Goal: Task Accomplishment & Management: Manage account settings

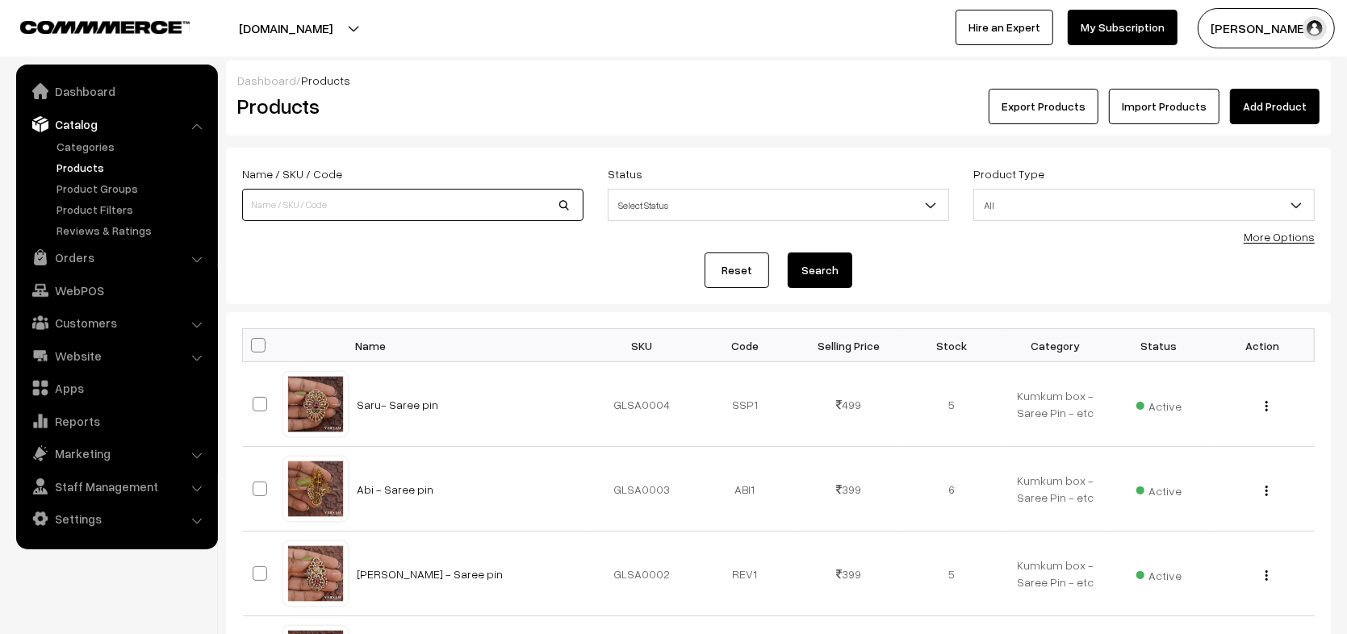
click at [469, 212] on input at bounding box center [412, 205] width 341 height 32
paste input "PREMIUM Raindrop (AMI)'"
type input "PREMIUM Raindrop (AMI)'"
click at [833, 273] on button "Search" at bounding box center [820, 271] width 65 height 36
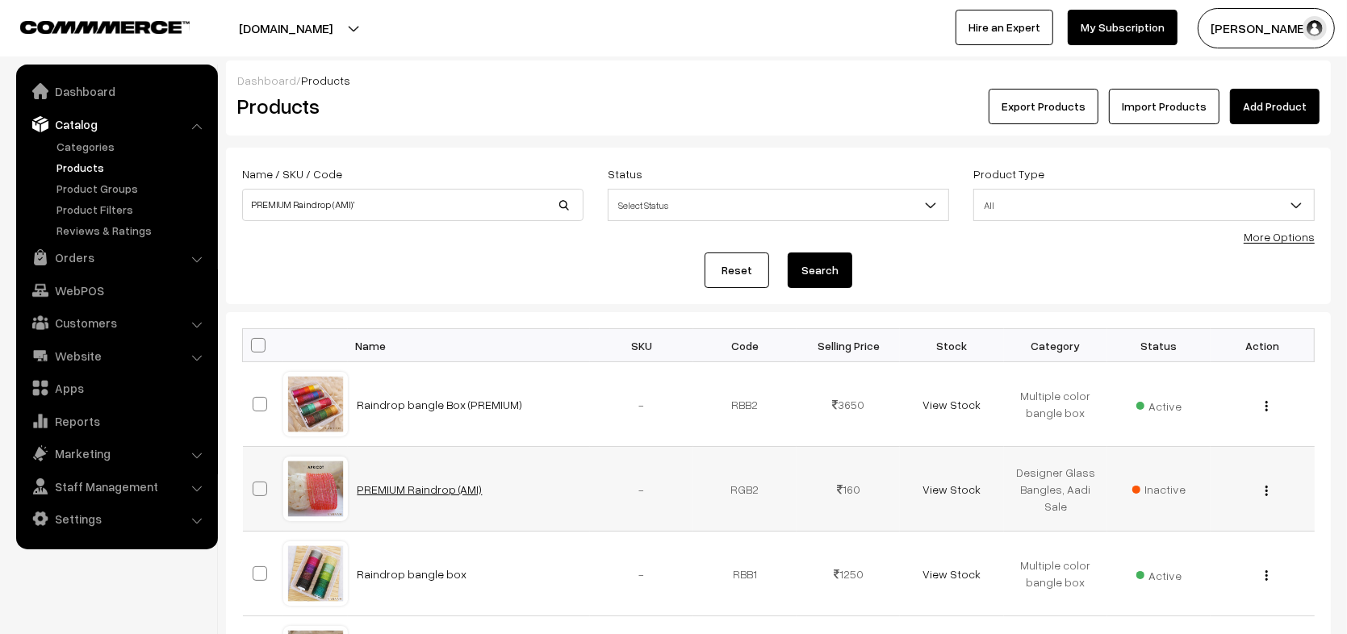
click at [394, 486] on link "PREMIUM Raindrop (AMI)" at bounding box center [420, 490] width 125 height 14
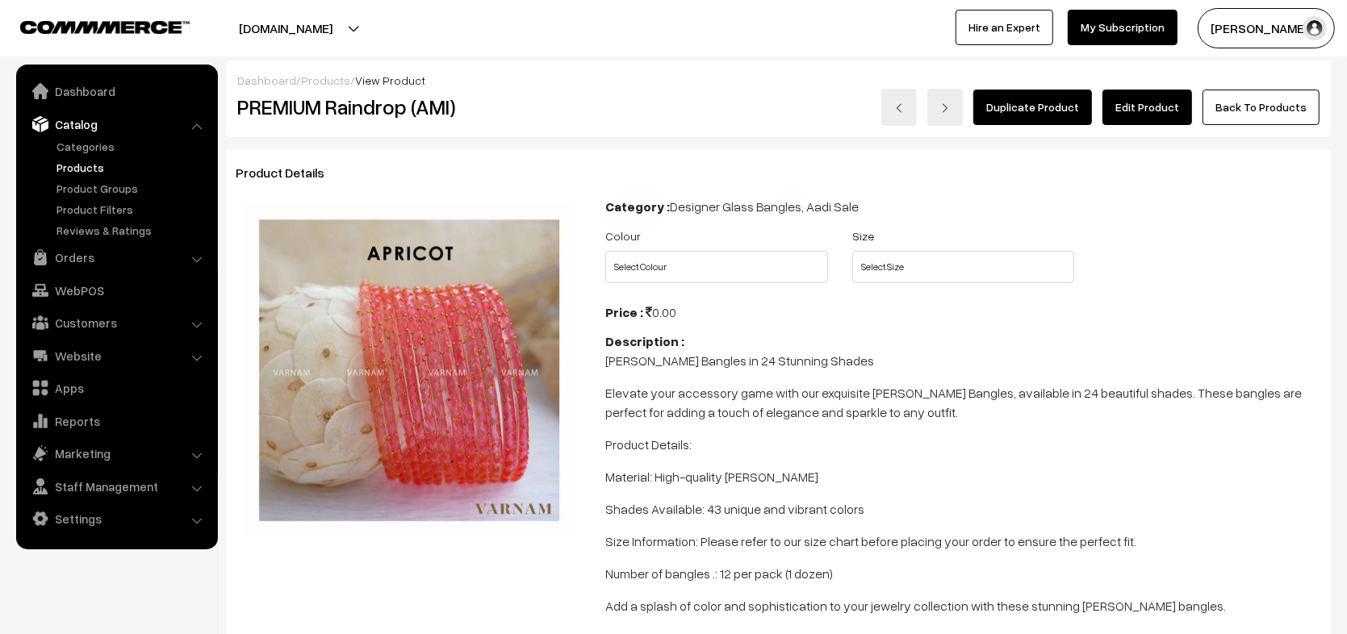
click at [1172, 115] on link "Edit Product" at bounding box center [1147, 108] width 90 height 36
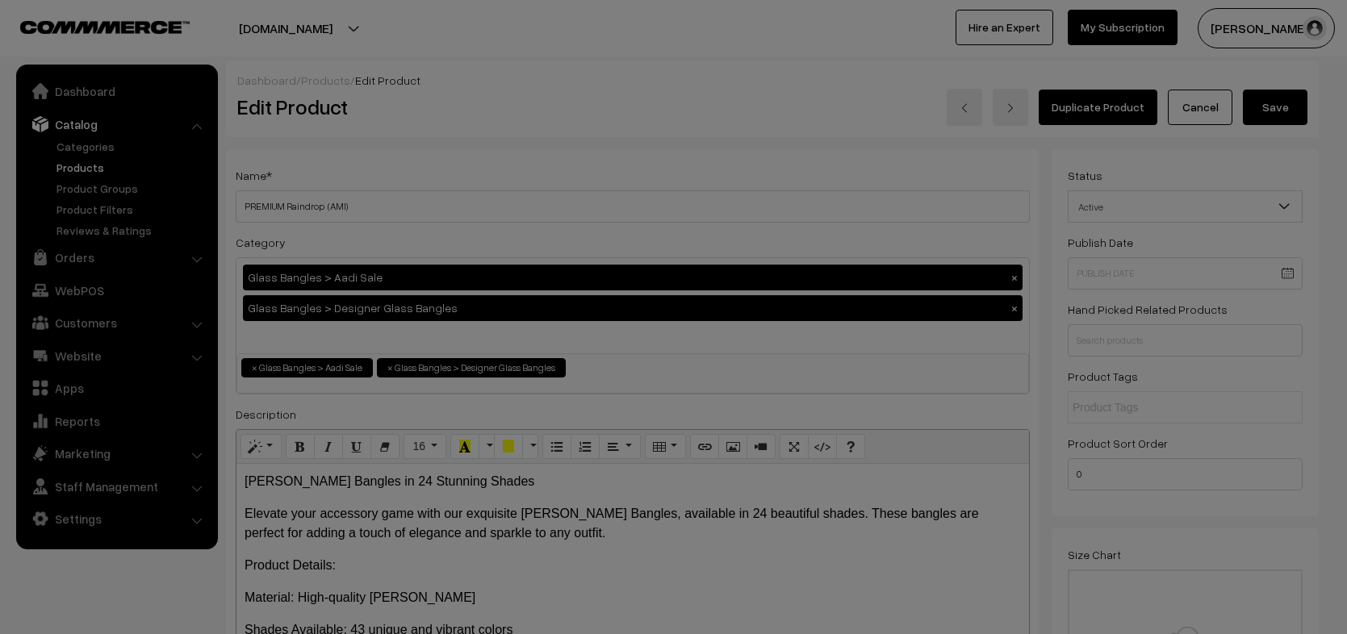
scroll to position [1043, 0]
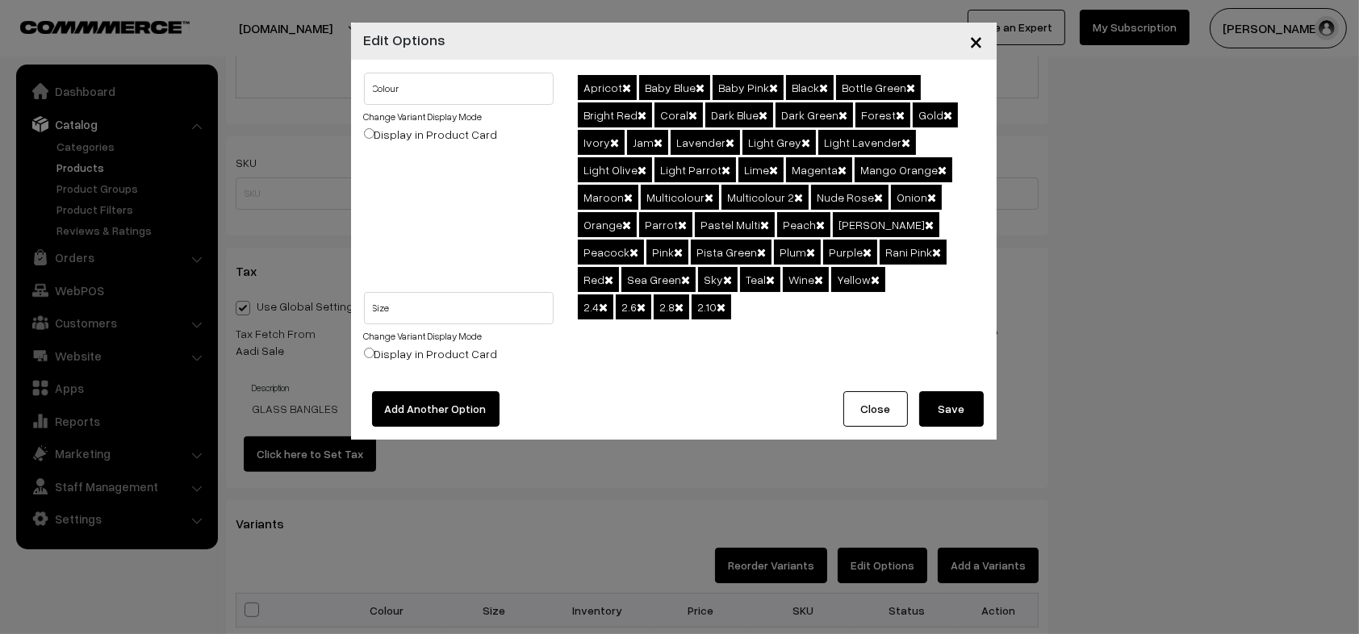
click at [864, 406] on button "Close" at bounding box center [875, 409] width 65 height 36
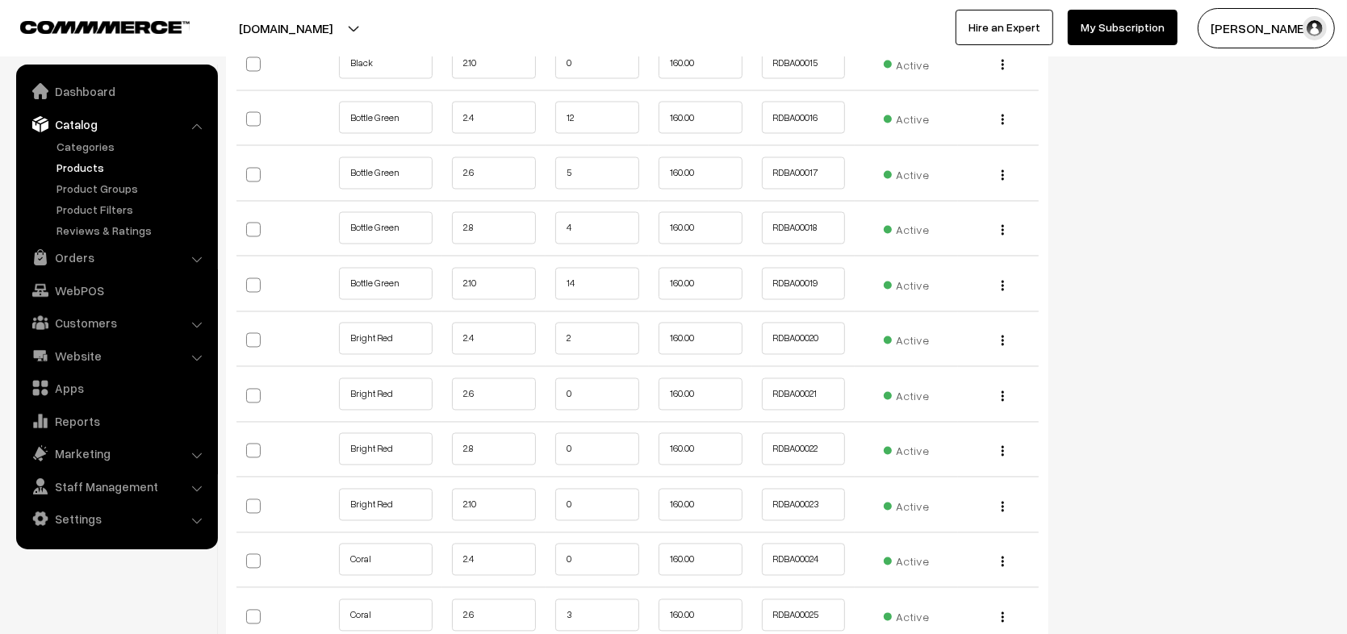
scroll to position [4245, 0]
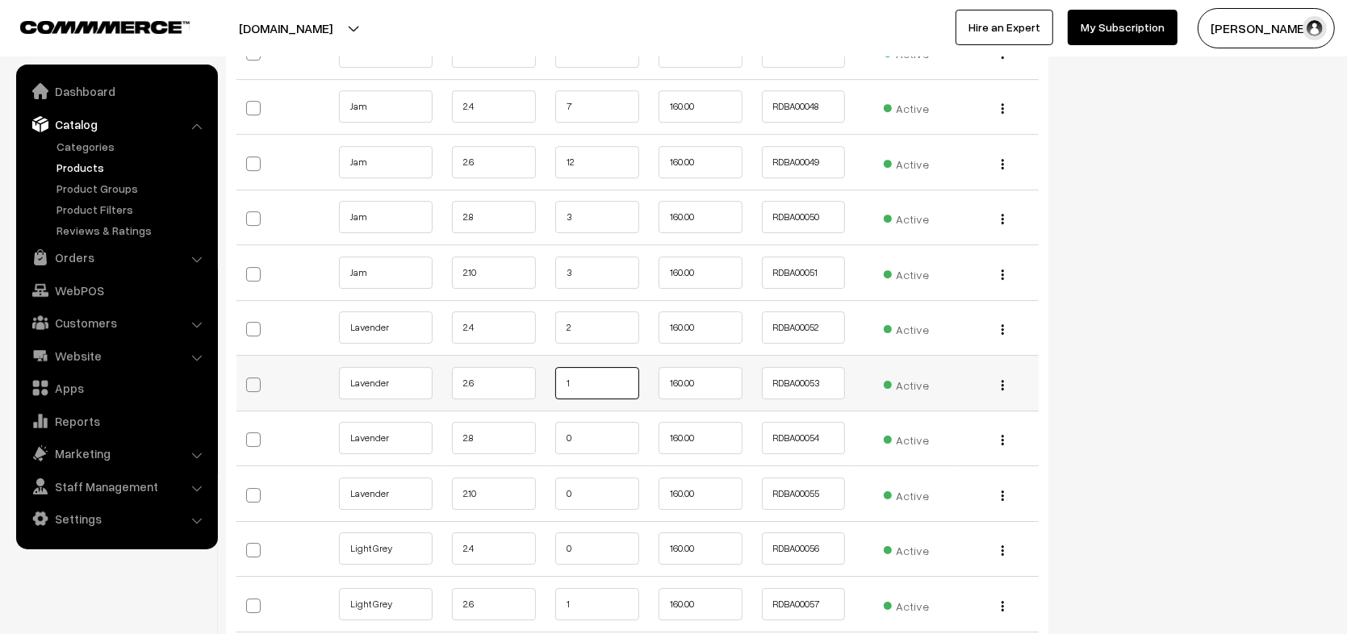
click at [592, 367] on input "1" at bounding box center [597, 383] width 84 height 32
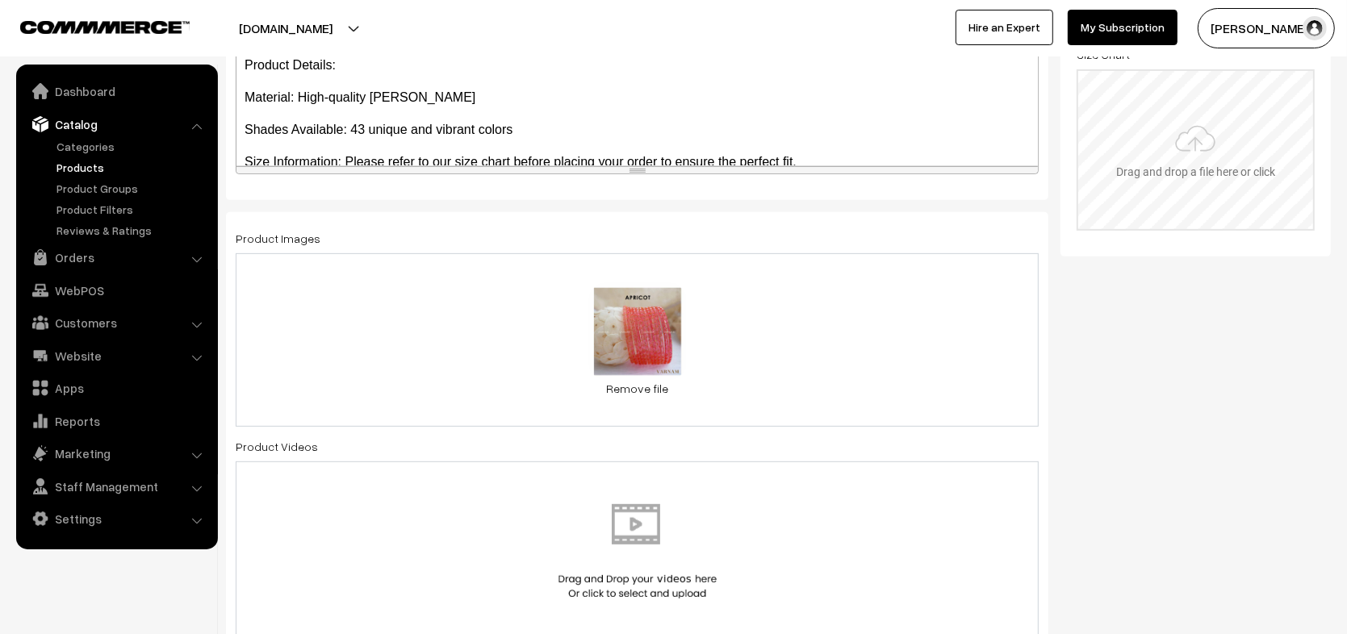
scroll to position [0, 0]
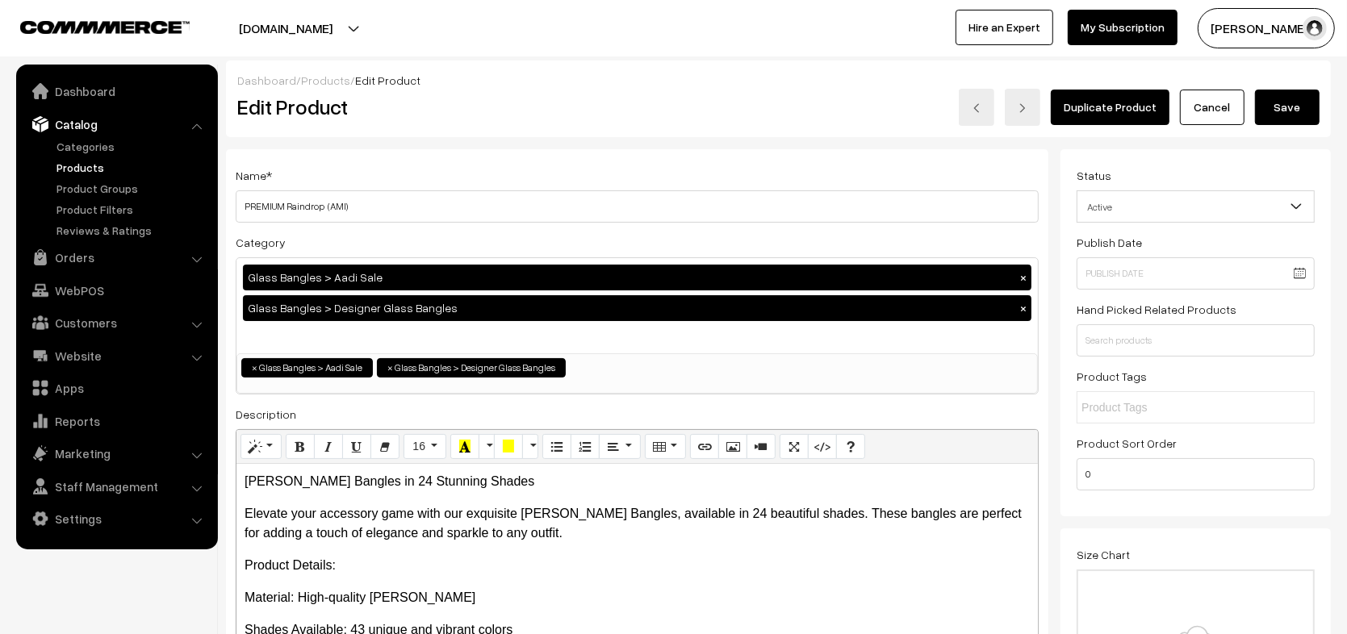
click at [1206, 107] on link "Cancel" at bounding box center [1212, 108] width 65 height 36
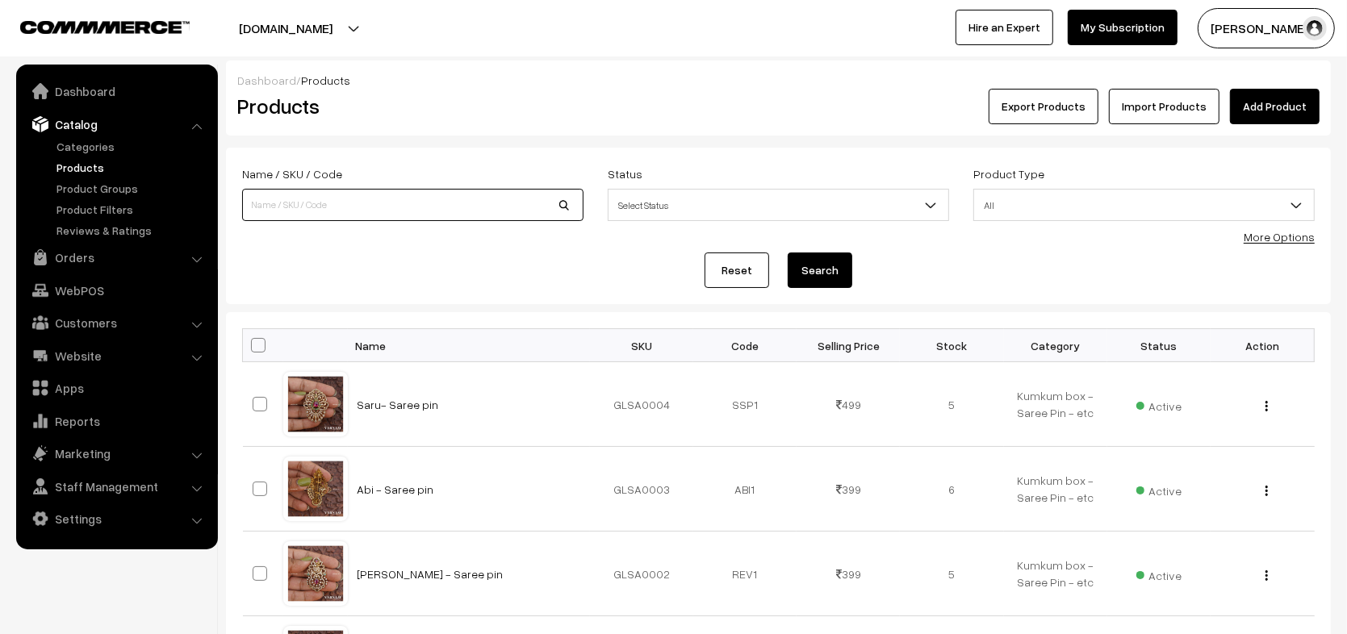
paste input "PREMIUM Raindrop (AMI)'"
click at [429, 205] on input "PREMIUM Raindrop (AMI)'" at bounding box center [412, 205] width 341 height 32
type input "PREMIUM Raindrop (AMI)'"
click at [812, 274] on button "Search" at bounding box center [820, 271] width 65 height 36
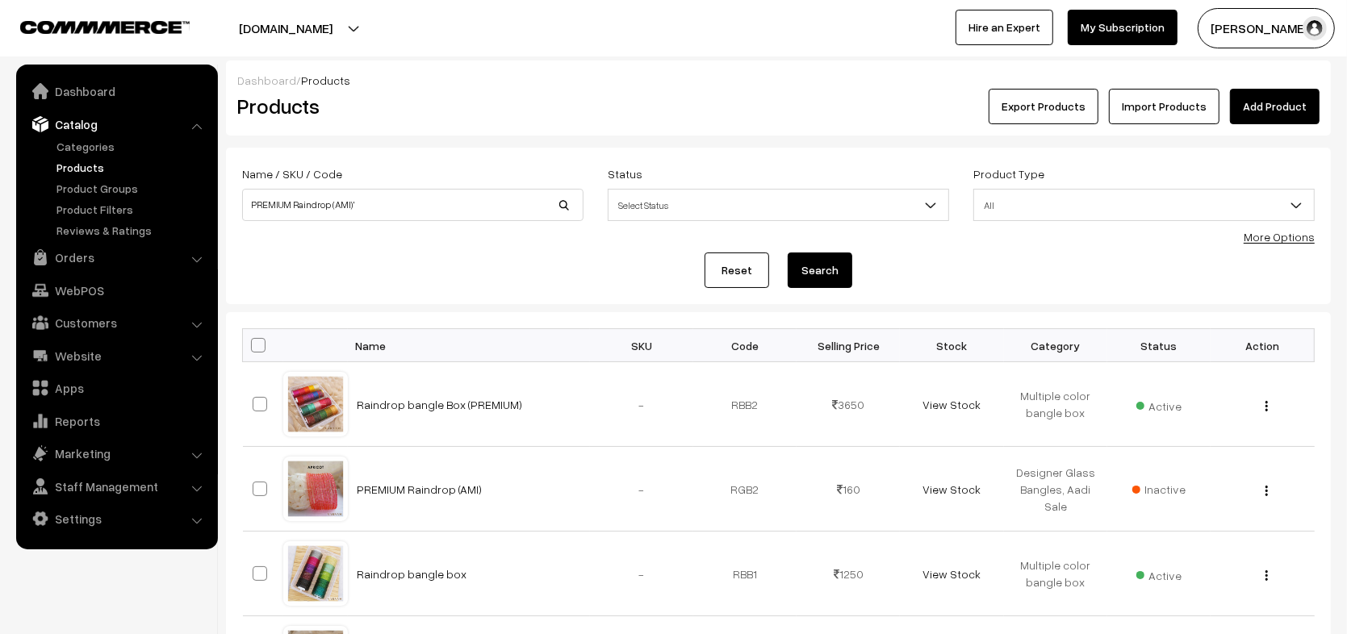
click at [1148, 489] on span "Inactive" at bounding box center [1158, 489] width 53 height 17
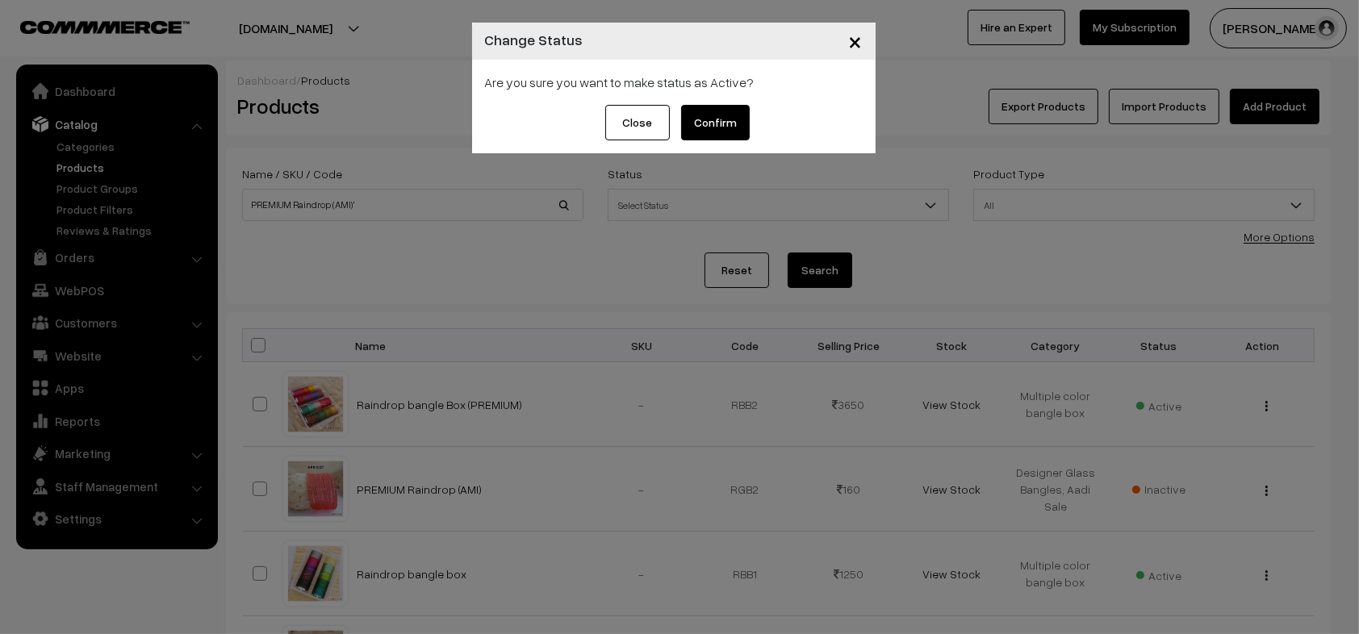
click at [723, 130] on button "Confirm" at bounding box center [715, 123] width 69 height 36
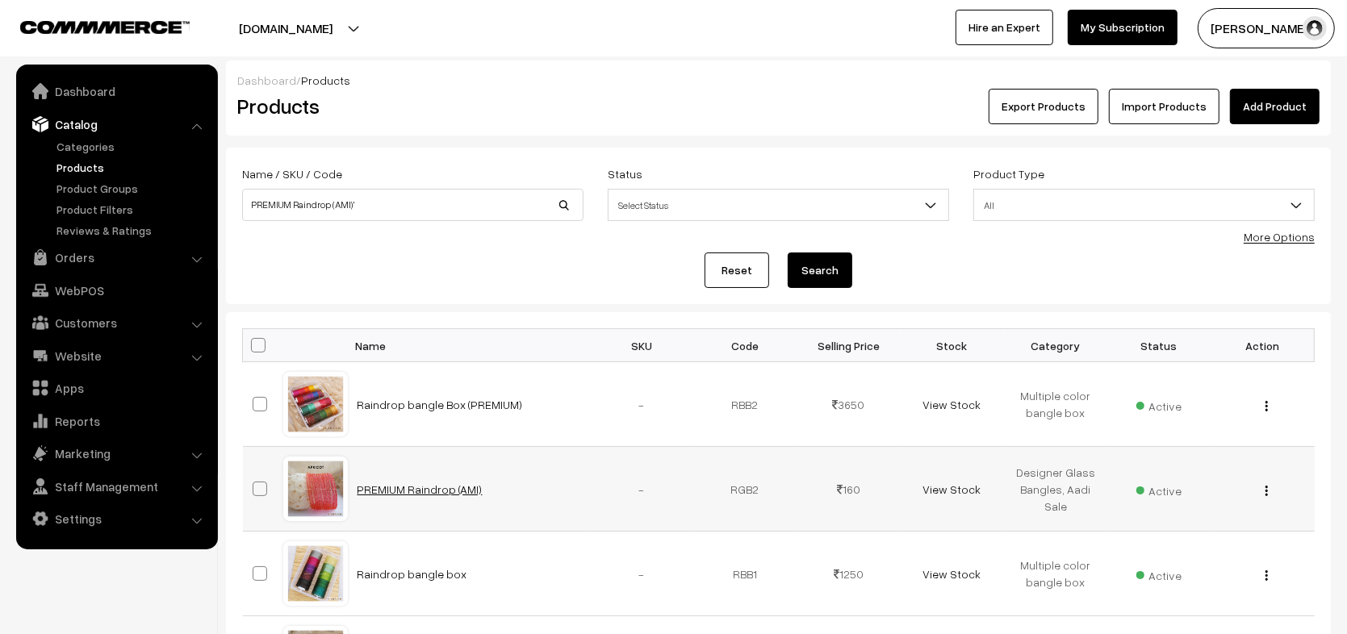
click at [453, 486] on link "PREMIUM Raindrop (AMI)" at bounding box center [420, 490] width 125 height 14
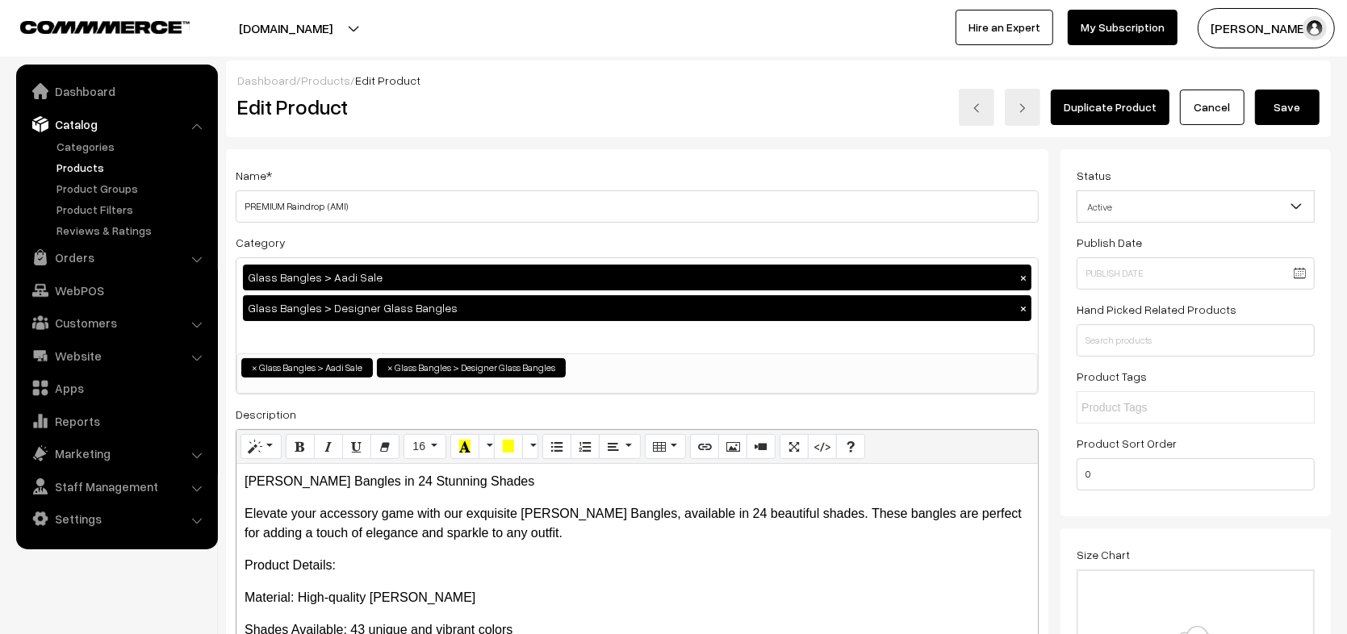
click at [1284, 107] on button "Save" at bounding box center [1287, 108] width 65 height 36
